Goal: Task Accomplishment & Management: Manage account settings

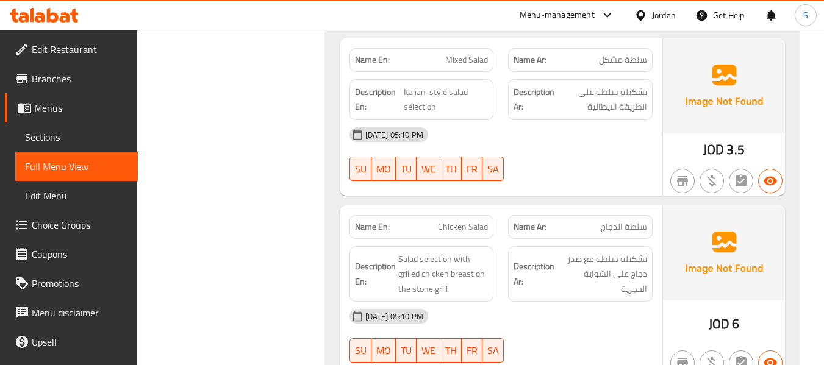
scroll to position [3943, 0]
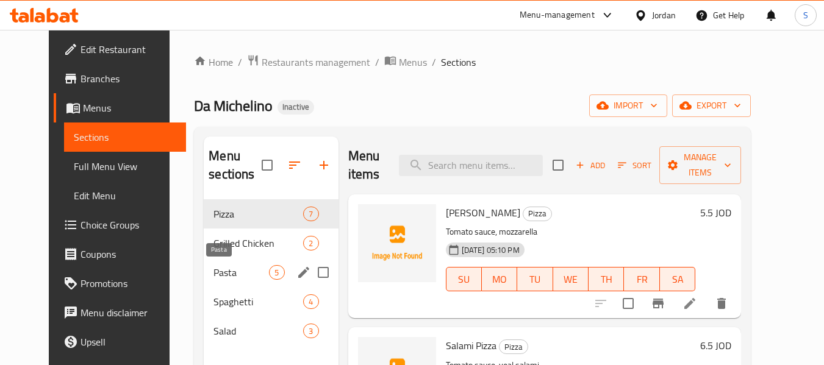
click at [220, 276] on span "Pasta" at bounding box center [240, 272] width 55 height 15
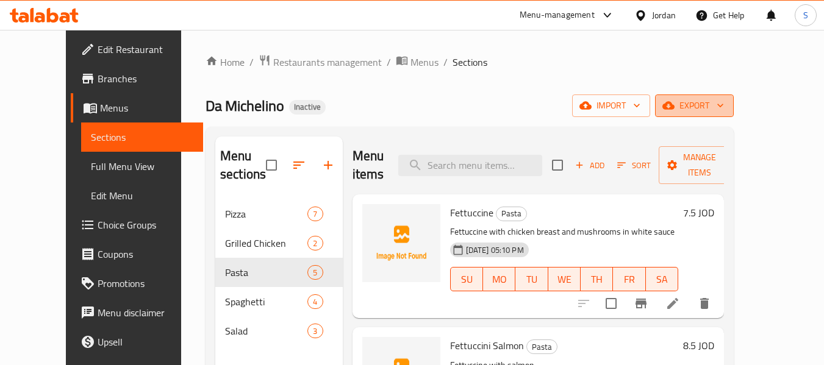
click at [724, 104] on span "export" at bounding box center [694, 105] width 59 height 15
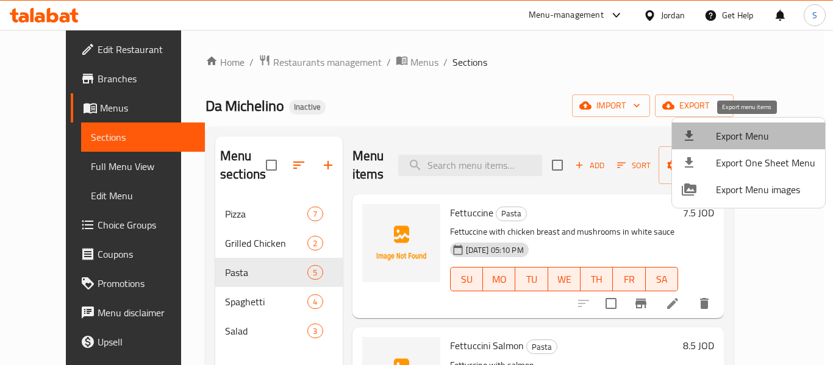
click at [753, 129] on span "Export Menu" at bounding box center [765, 136] width 99 height 15
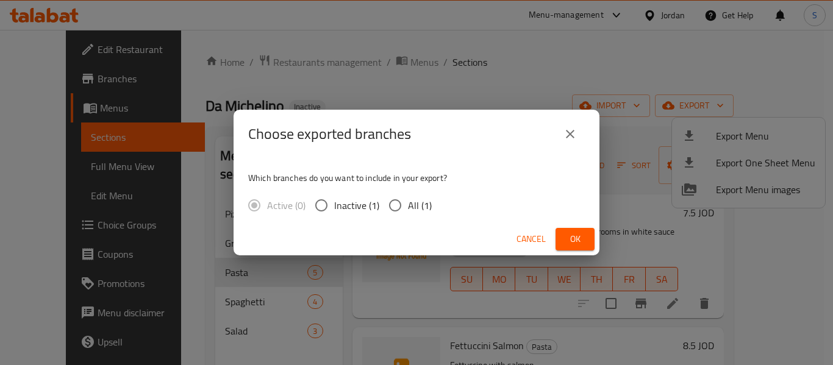
click at [409, 209] on span "All (1)" at bounding box center [420, 205] width 24 height 15
click at [408, 209] on input "All (1)" at bounding box center [395, 206] width 26 height 26
radio input "true"
click at [577, 237] on span "Ok" at bounding box center [575, 239] width 20 height 15
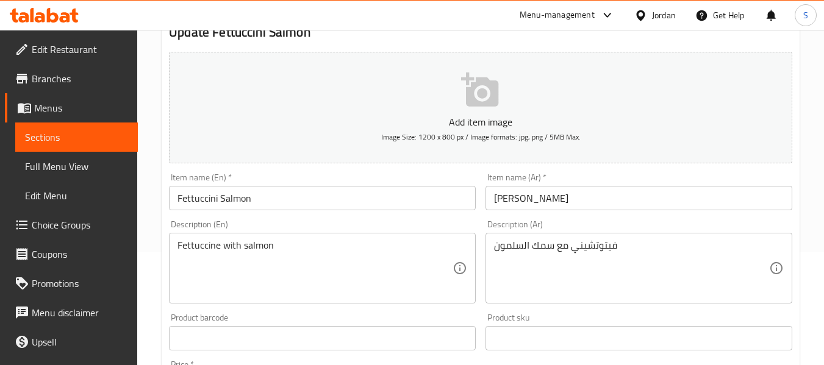
scroll to position [122, 0]
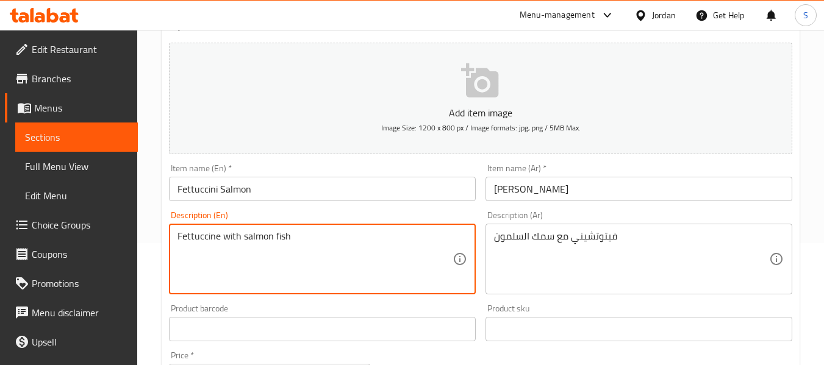
type textarea "Fettuccine with salmon fish"
click at [251, 190] on input "Fettuccini Salmon" at bounding box center [322, 189] width 307 height 24
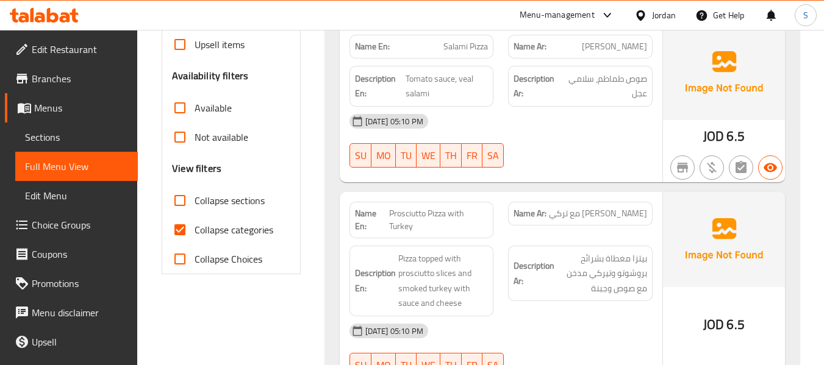
scroll to position [366, 0]
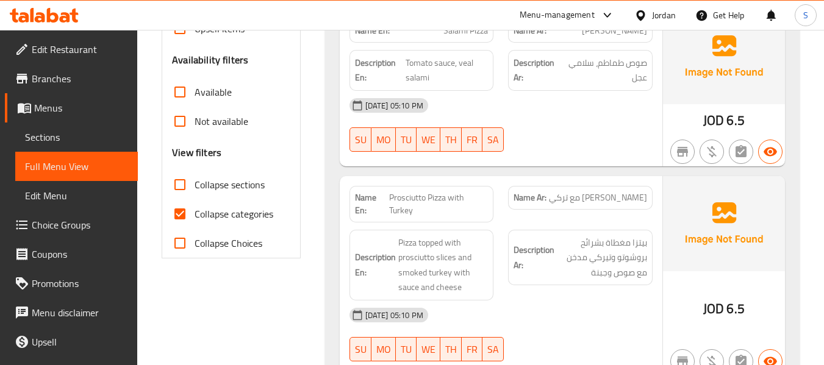
click at [237, 210] on span "Collapse categories" at bounding box center [234, 214] width 79 height 15
click at [195, 210] on input "Collapse categories" at bounding box center [179, 213] width 29 height 29
checkbox input "false"
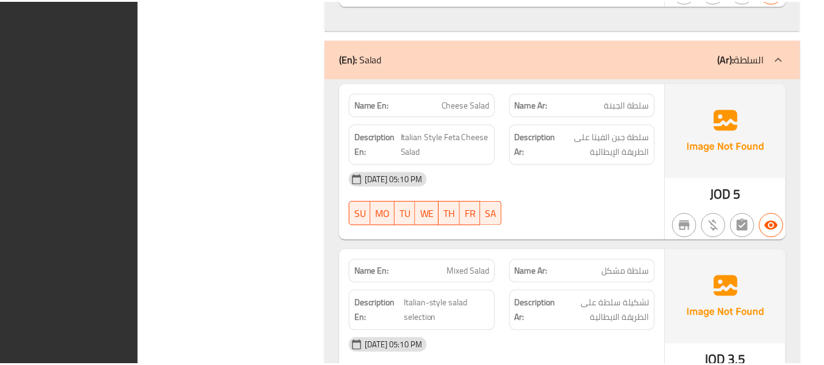
scroll to position [3870, 0]
